Goal: Task Accomplishment & Management: Use online tool/utility

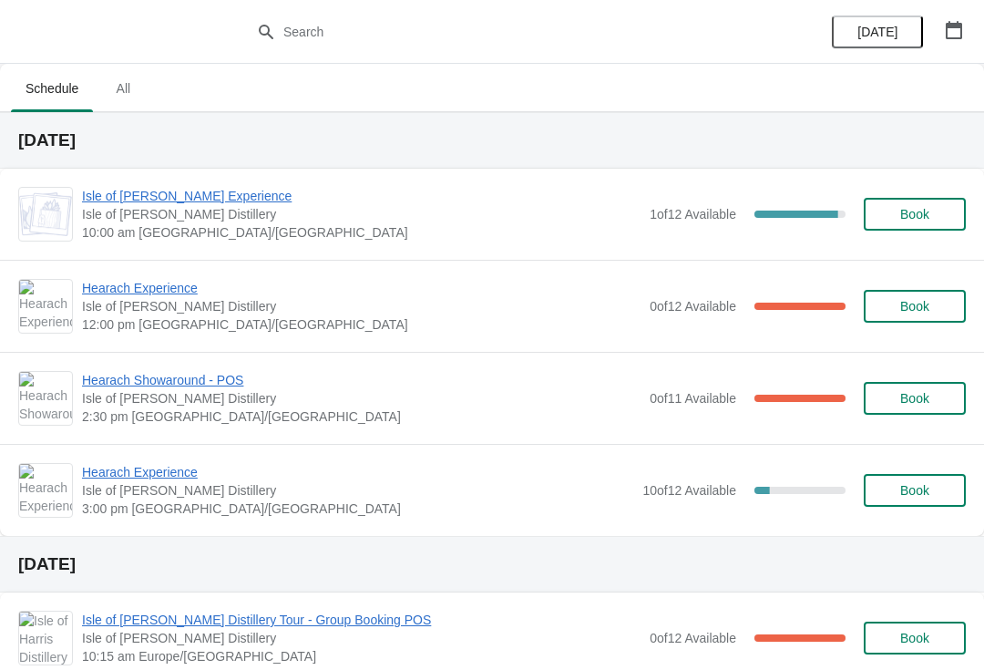
click at [214, 198] on span "Isle of [PERSON_NAME] Experience" at bounding box center [361, 196] width 558 height 18
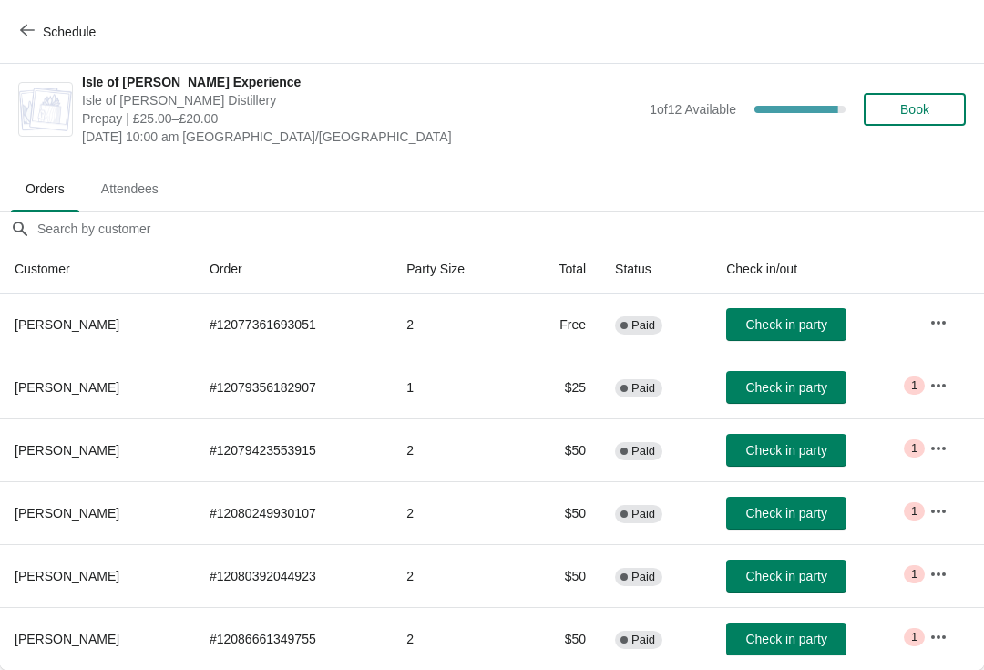
scroll to position [9, 0]
click at [34, 35] on icon "button" at bounding box center [27, 30] width 15 height 15
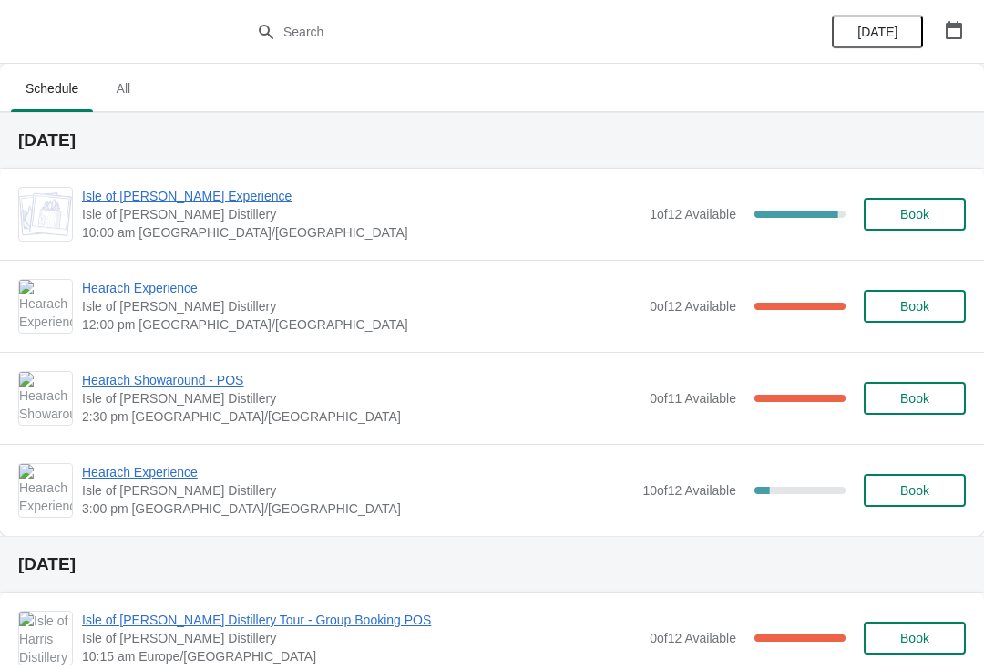
click at [183, 199] on span "Isle of [PERSON_NAME] Experience" at bounding box center [361, 196] width 558 height 18
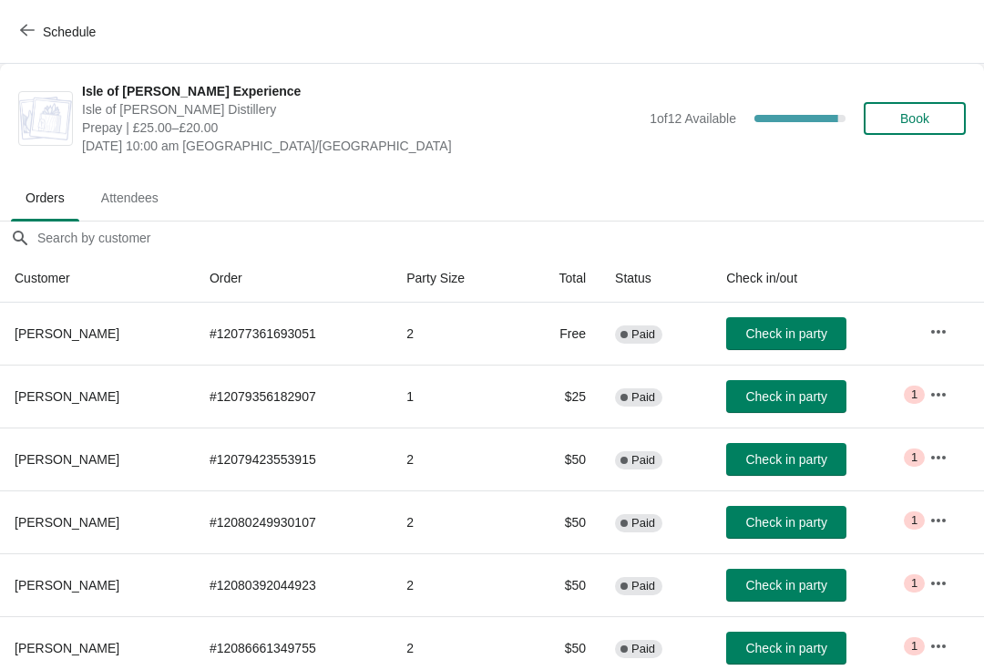
click at [803, 408] on button "Check in party" at bounding box center [786, 396] width 120 height 33
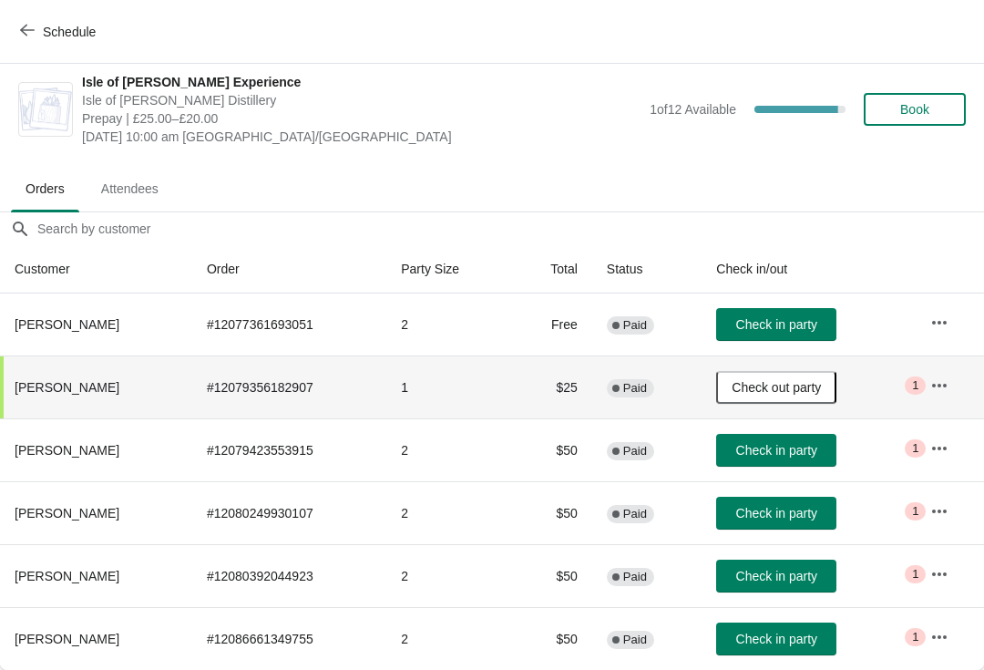
scroll to position [9, 0]
click at [806, 322] on span "Check in party" at bounding box center [776, 324] width 81 height 15
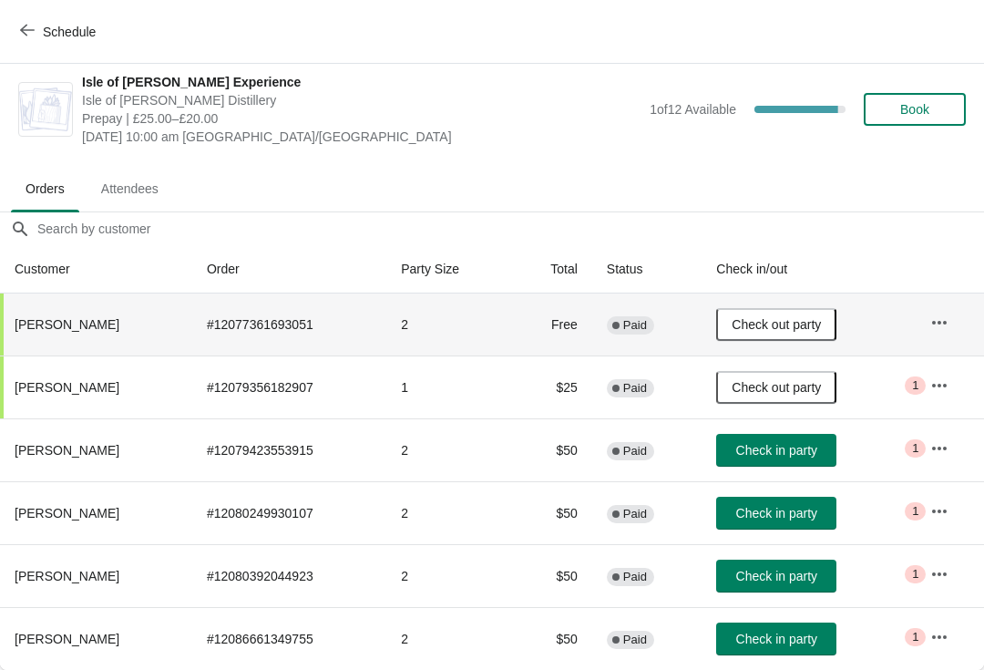
click at [809, 455] on span "Check in party" at bounding box center [776, 450] width 81 height 15
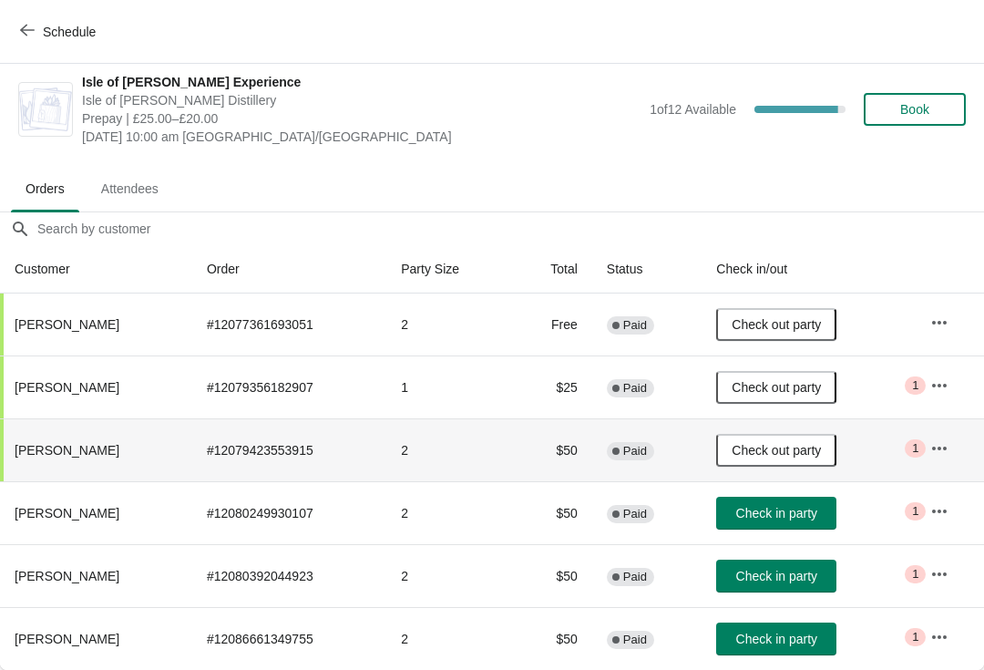
click at [793, 518] on span "Check in party" at bounding box center [776, 513] width 81 height 15
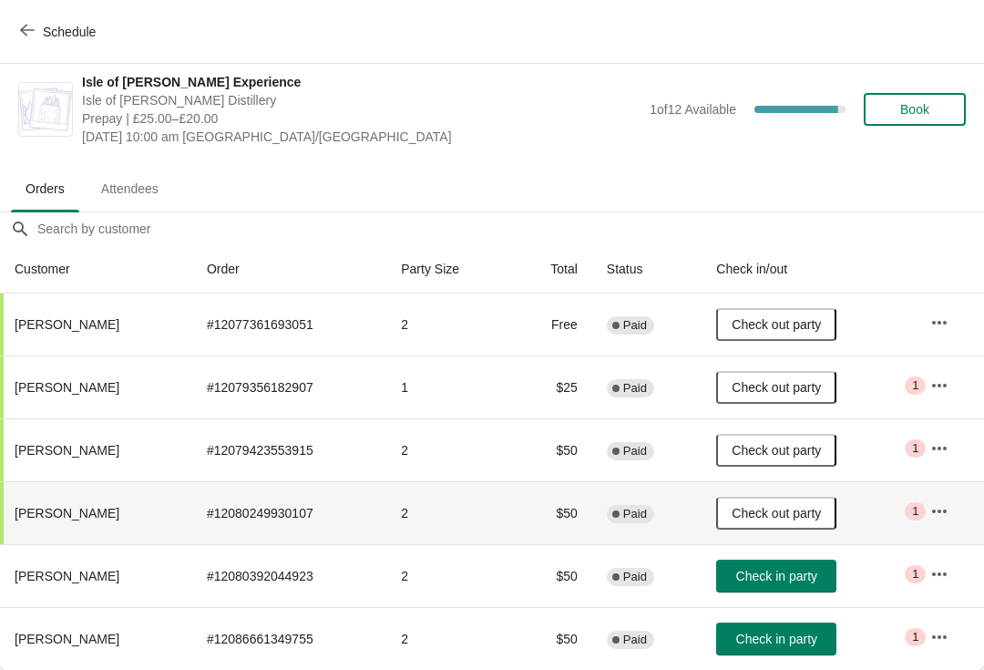
click at [789, 566] on button "Check in party" at bounding box center [776, 575] width 120 height 33
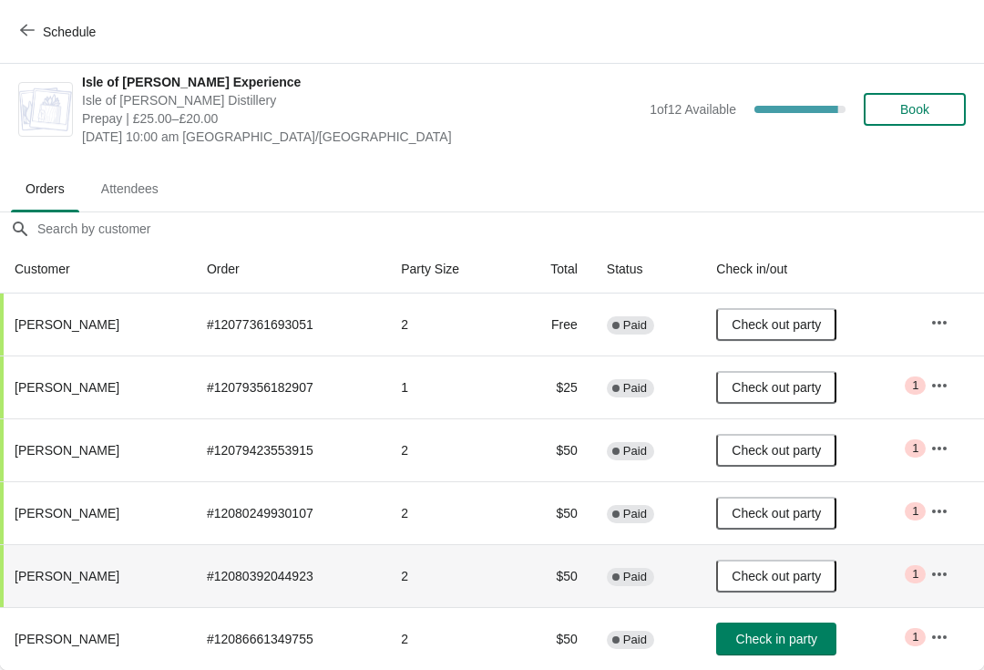
click at [799, 629] on button "Check in party" at bounding box center [776, 638] width 120 height 33
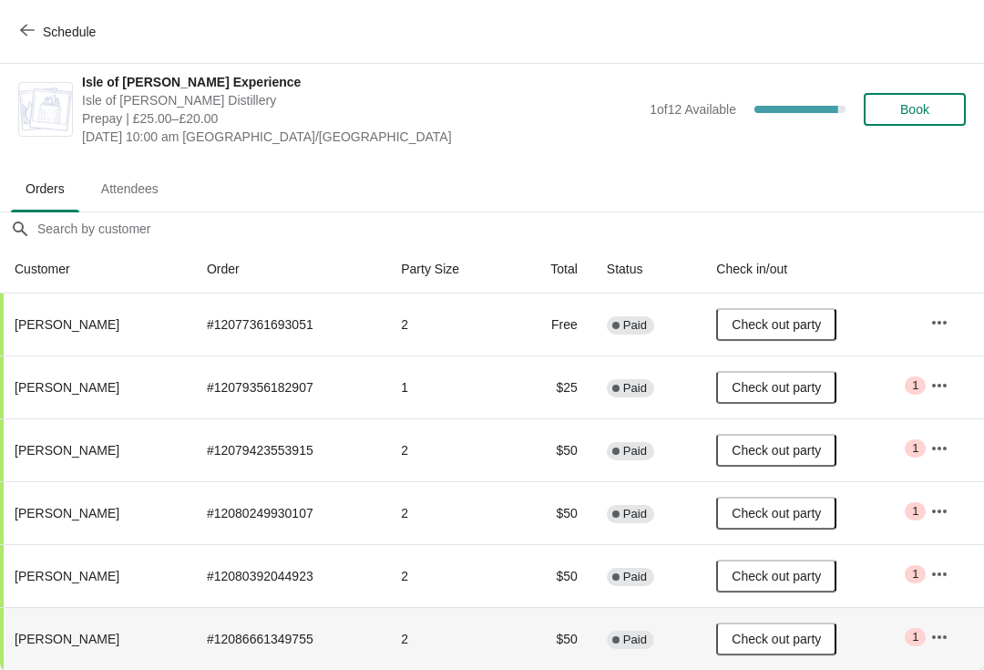
click at [33, 30] on icon "button" at bounding box center [27, 31] width 15 height 12
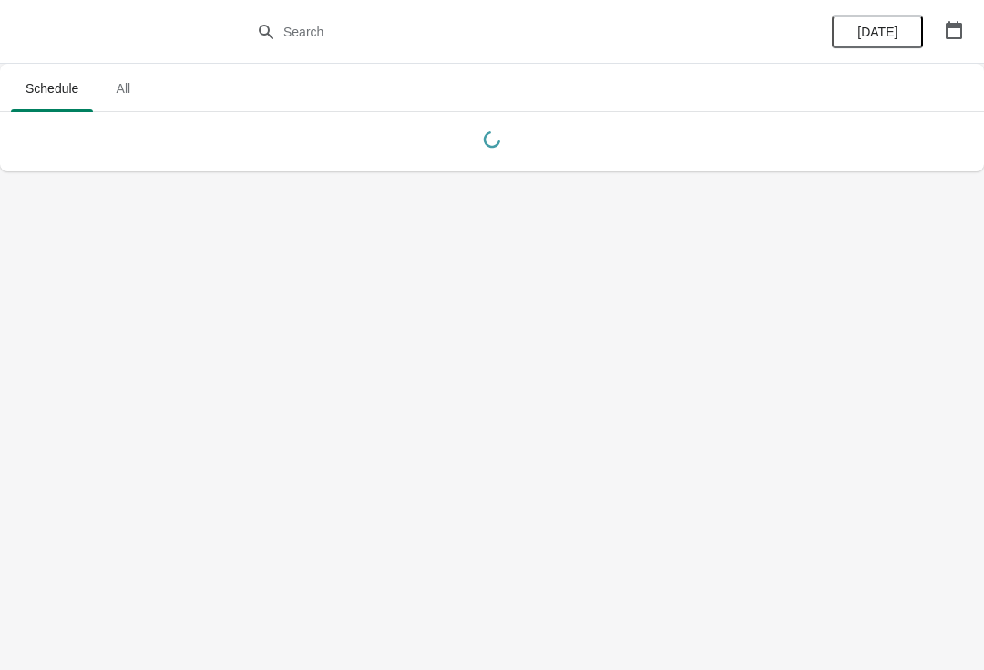
scroll to position [0, 0]
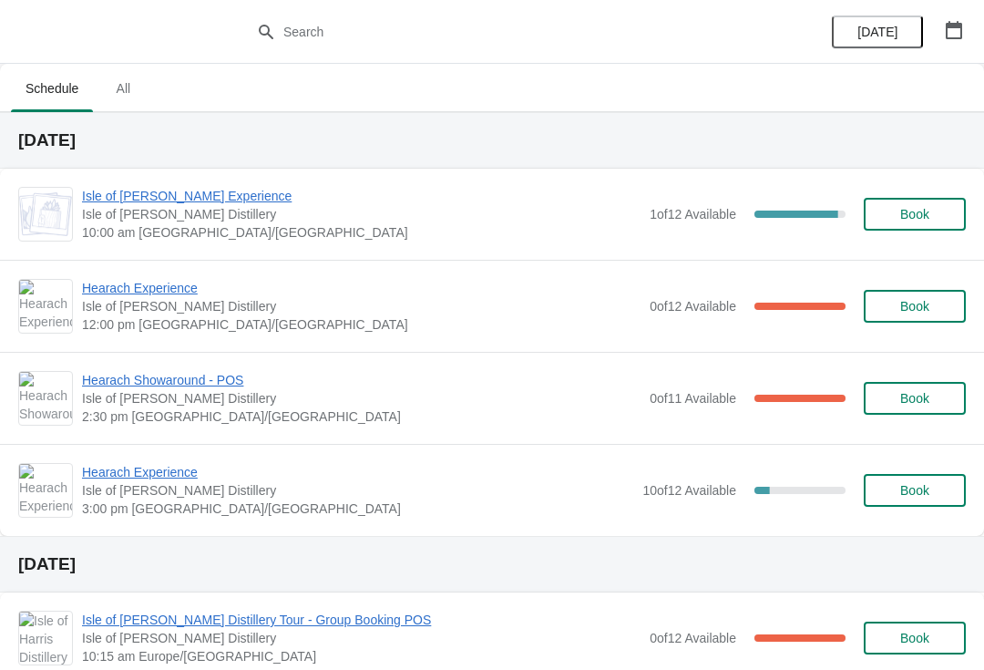
click at [184, 478] on span "Hearach Experience" at bounding box center [357, 472] width 551 height 18
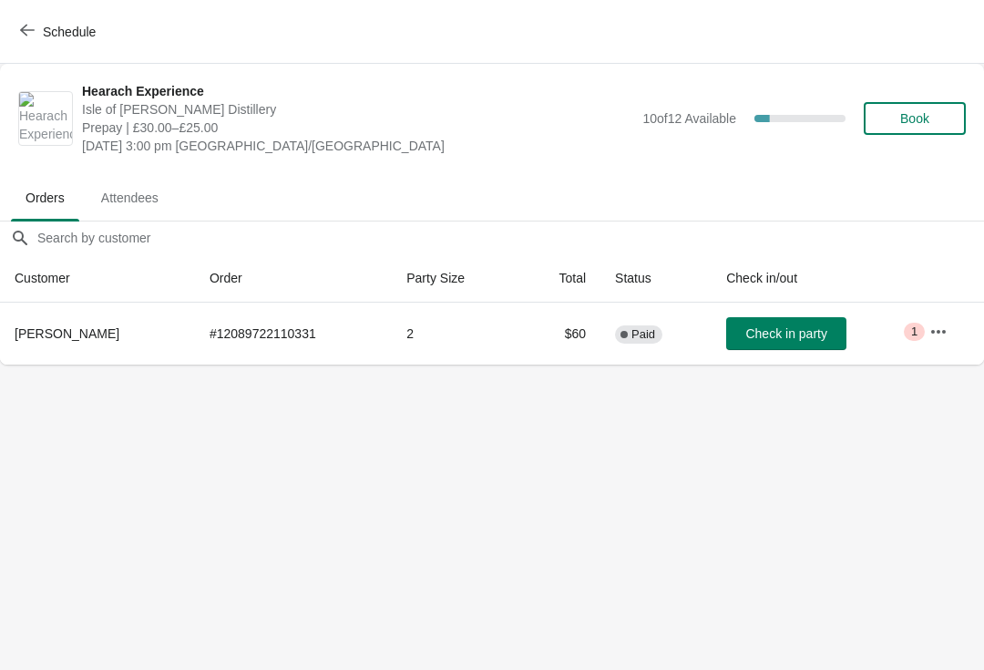
click at [26, 29] on icon "button" at bounding box center [27, 30] width 15 height 15
